Goal: Information Seeking & Learning: Find contact information

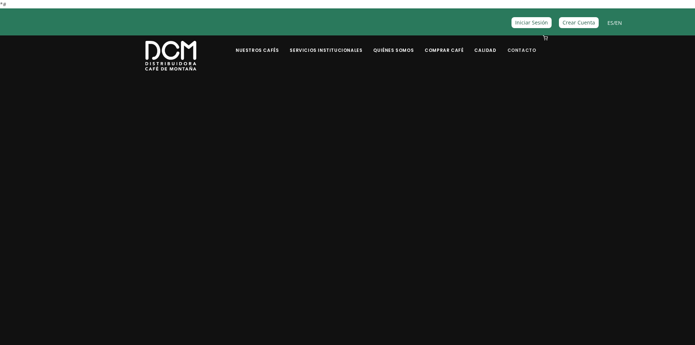
click at [525, 49] on link "Contacto" at bounding box center [522, 44] width 38 height 17
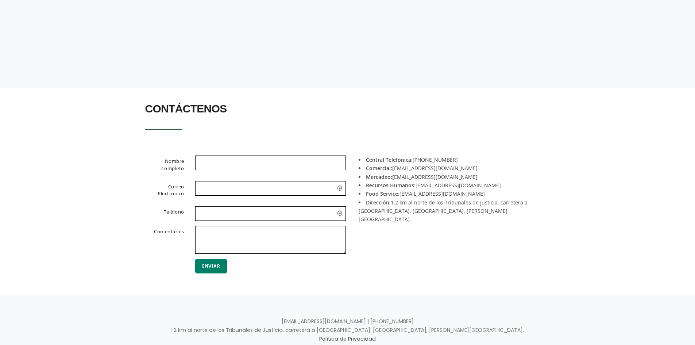
scroll to position [109, 0]
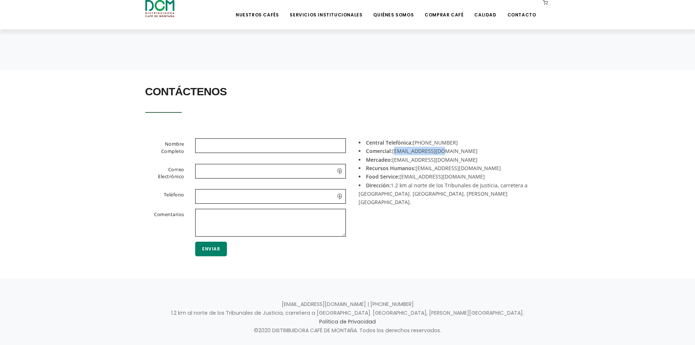
drag, startPoint x: 446, startPoint y: 151, endPoint x: 394, endPoint y: 154, distance: 51.5
click at [394, 154] on li "Comercial: [EMAIL_ADDRESS][DOMAIN_NAME]" at bounding box center [451, 151] width 186 height 8
copy li "acomercial@dcm.cr"
drag, startPoint x: 464, startPoint y: 140, endPoint x: 427, endPoint y: 140, distance: 36.8
click at [427, 140] on li "Central Telefónica: +506 2442-0000" at bounding box center [451, 142] width 186 height 8
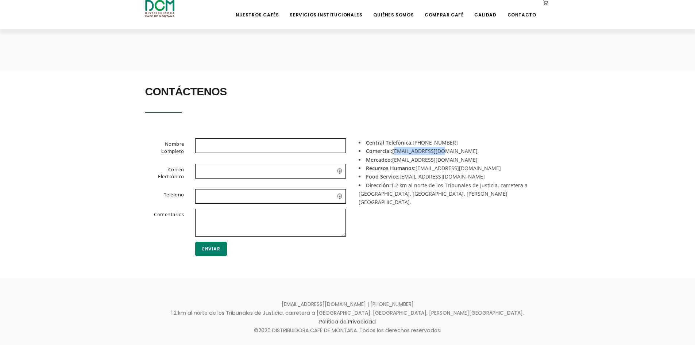
drag, startPoint x: 450, startPoint y: 134, endPoint x: 470, endPoint y: 137, distance: 20.3
click at [470, 137] on section "Nombre Completo Correo Electrónico Teléfono Comentarios Enviar Central Telefóni…" at bounding box center [347, 202] width 695 height 151
drag, startPoint x: 454, startPoint y: 139, endPoint x: 425, endPoint y: 143, distance: 29.4
click at [425, 143] on li "Central Telefónica: +506 2442-0000" at bounding box center [451, 142] width 186 height 8
copy li "2442-0000"
